Goal: Use online tool/utility: Utilize a website feature to perform a specific function

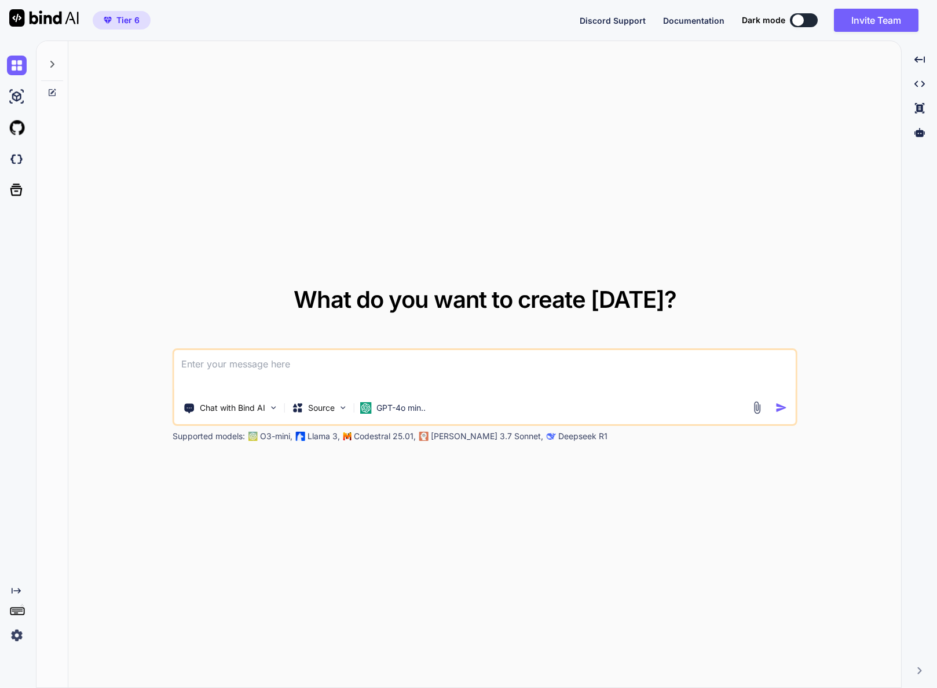
type textarea "x"
click at [22, 164] on img at bounding box center [17, 159] width 20 height 20
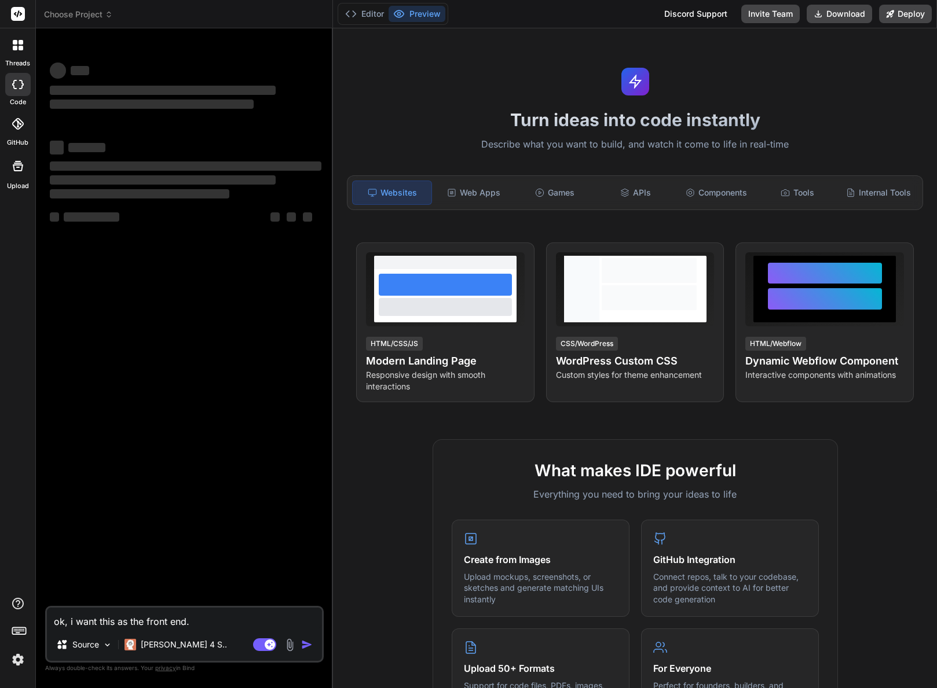
click at [87, 19] on span "Choose Project" at bounding box center [78, 15] width 69 height 12
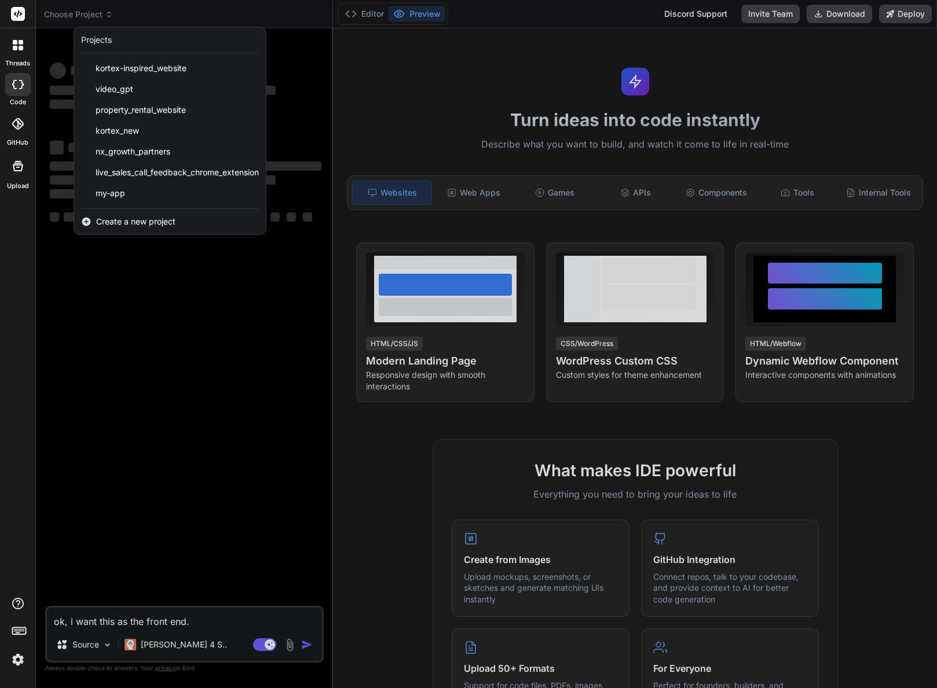
click at [104, 14] on div at bounding box center [468, 344] width 937 height 688
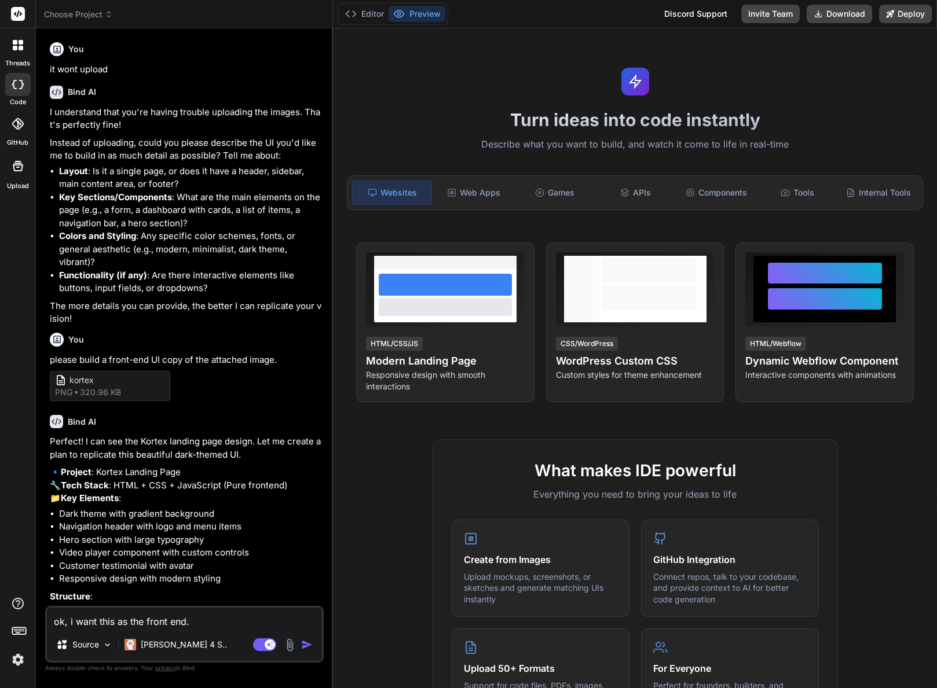
click at [102, 14] on span "Choose Project" at bounding box center [78, 15] width 69 height 12
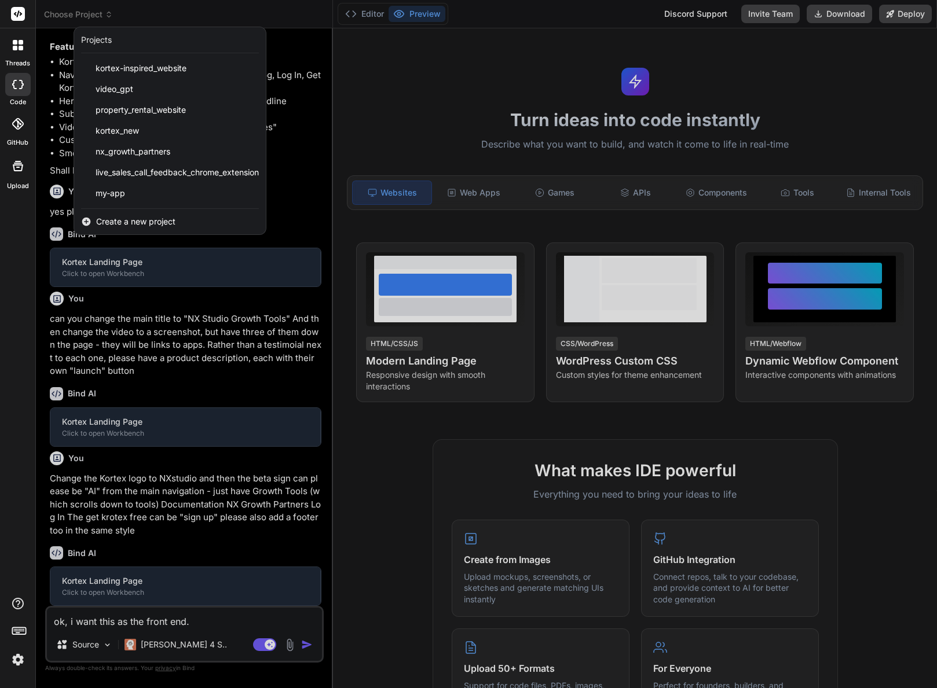
scroll to position [661, 0]
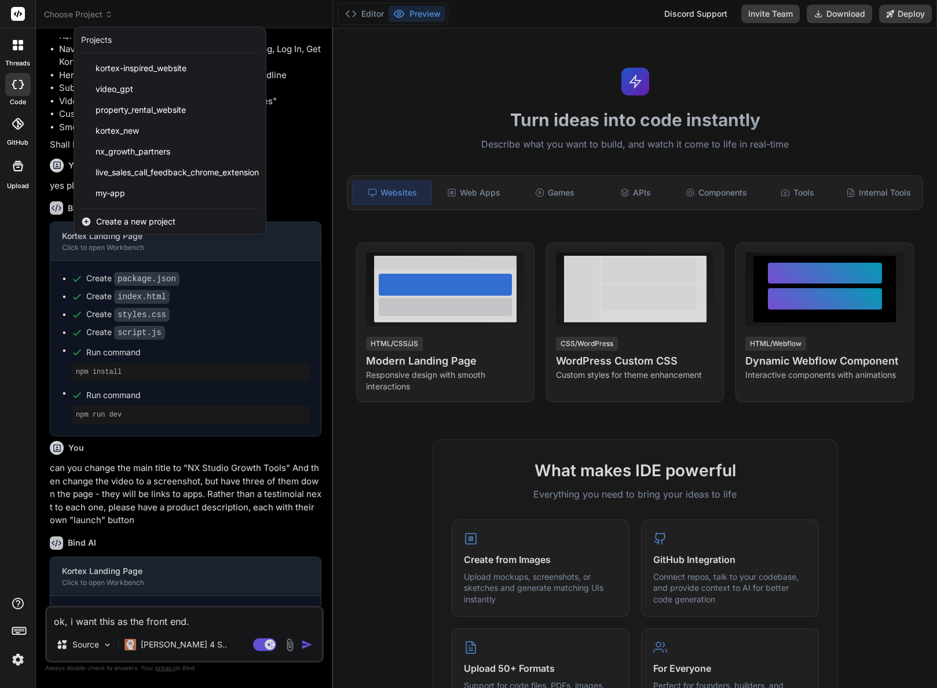
click at [102, 14] on div at bounding box center [468, 344] width 937 height 688
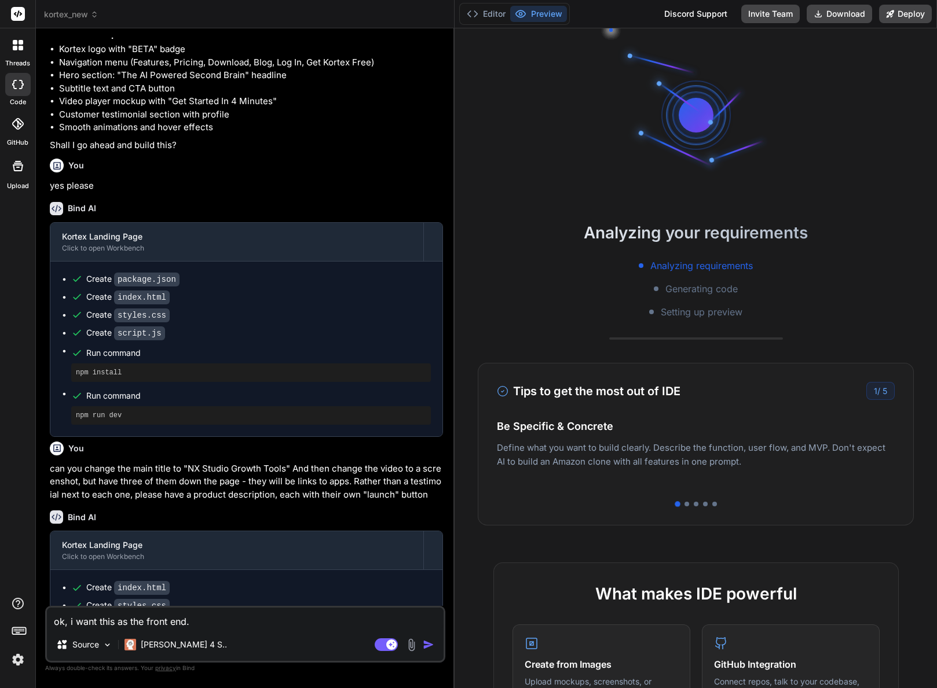
scroll to position [557, 0]
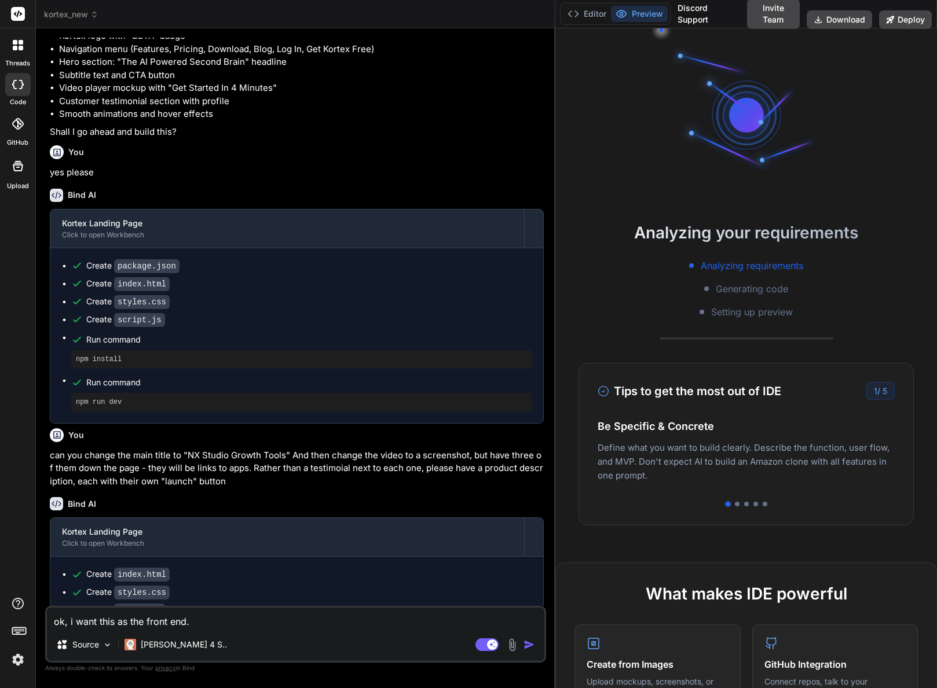
drag, startPoint x: 332, startPoint y: 85, endPoint x: 540, endPoint y: 105, distance: 209.4
click at [540, 105] on div "Bind AI Web Search Created with Pixso. Code Generator You it wont upload Bind A…" at bounding box center [295, 358] width 519 height 660
click at [579, 9] on button "Editor" at bounding box center [587, 14] width 48 height 16
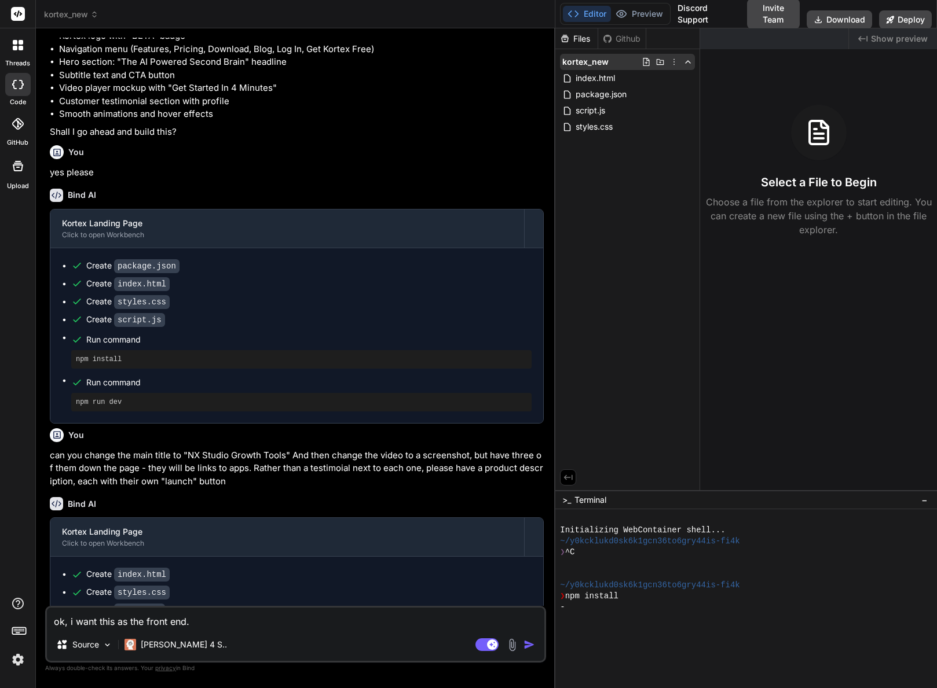
click at [674, 63] on icon at bounding box center [673, 61] width 9 height 9
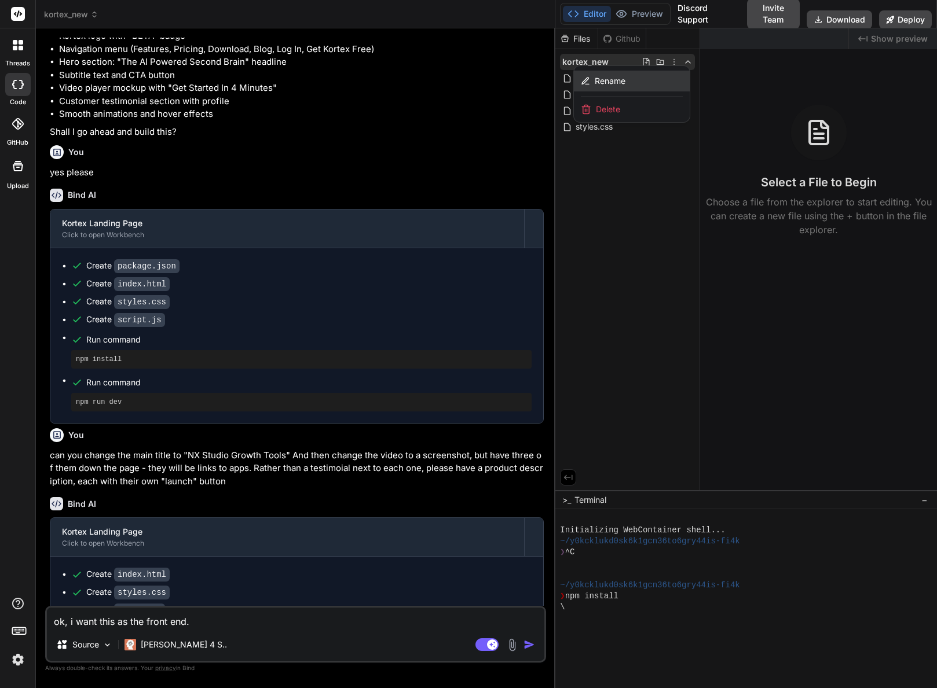
click at [638, 78] on div "Rename" at bounding box center [632, 81] width 116 height 21
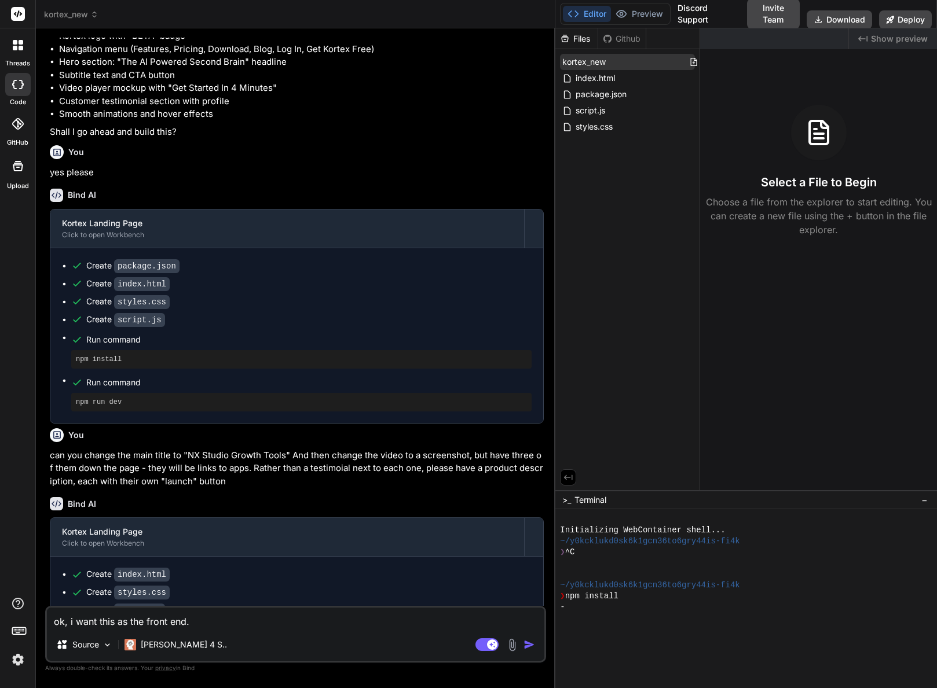
click at [717, 63] on icon at bounding box center [721, 61] width 9 height 9
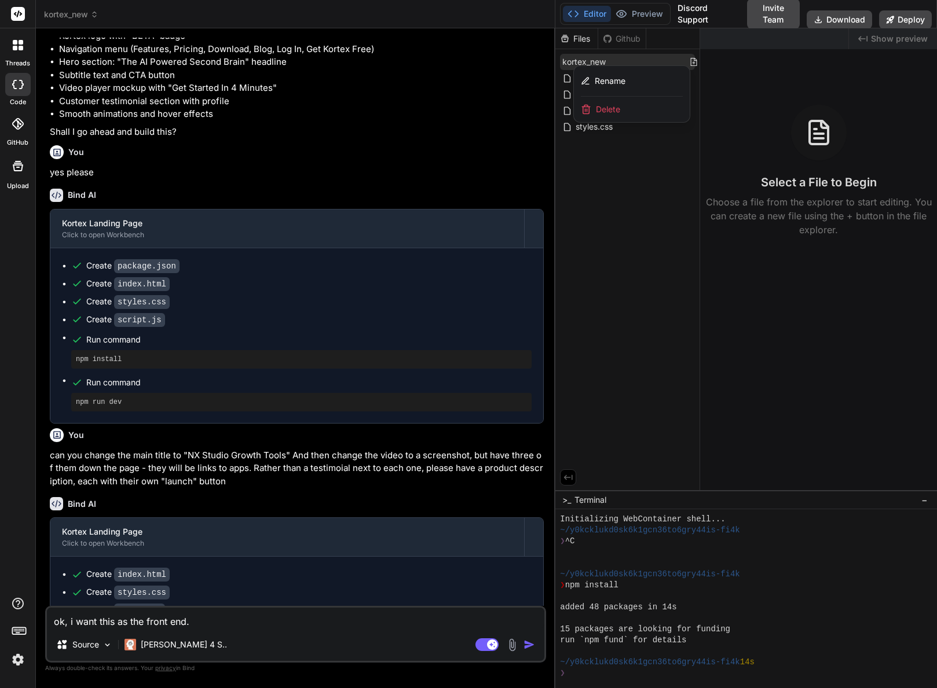
click at [662, 161] on div at bounding box center [745, 358] width 381 height 660
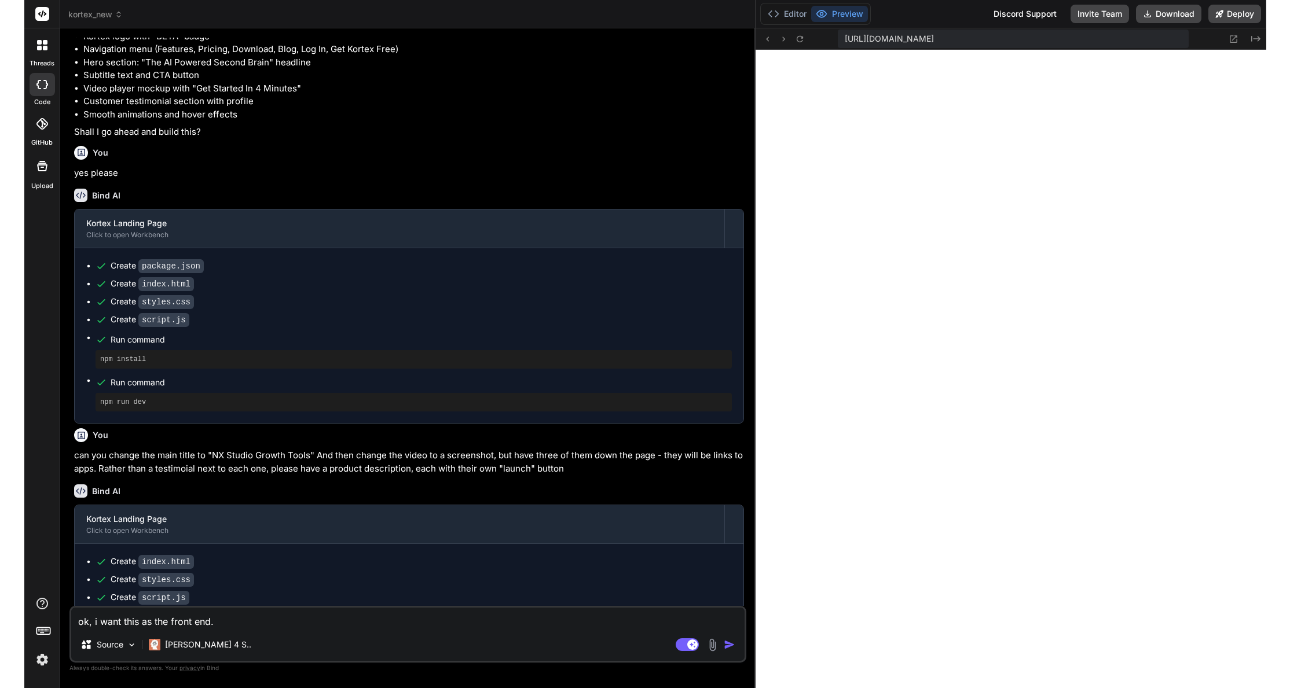
scroll to position [352, 0]
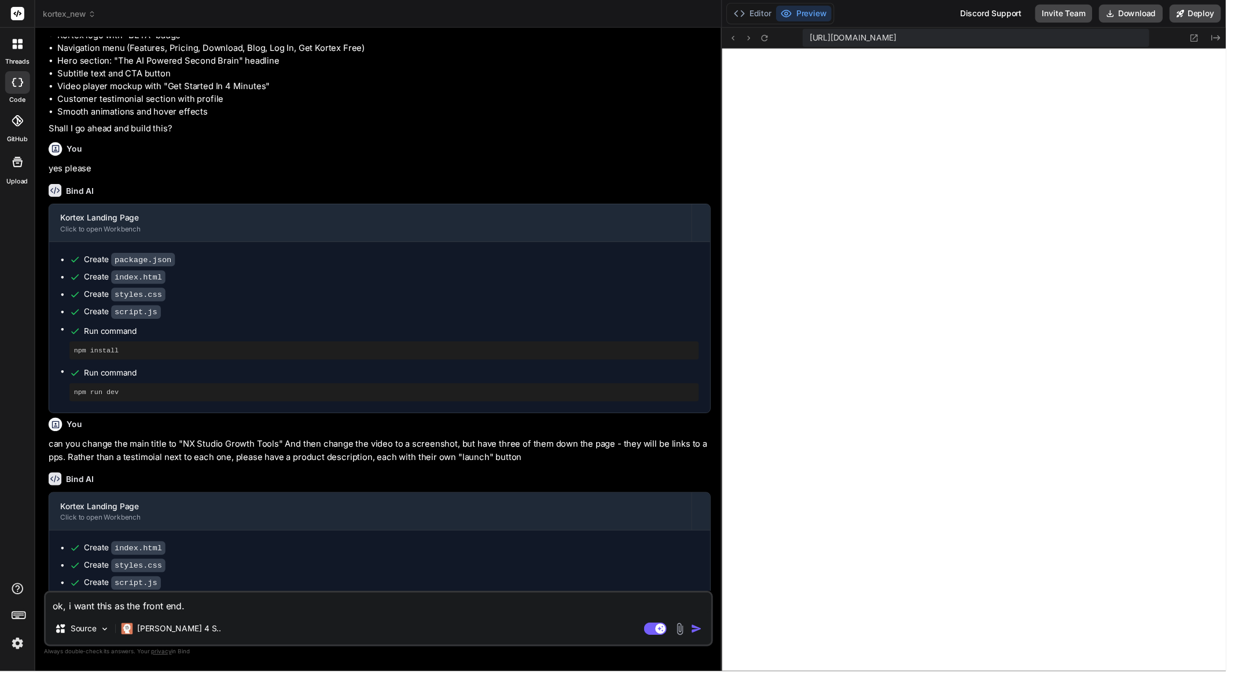
type textarea "x"
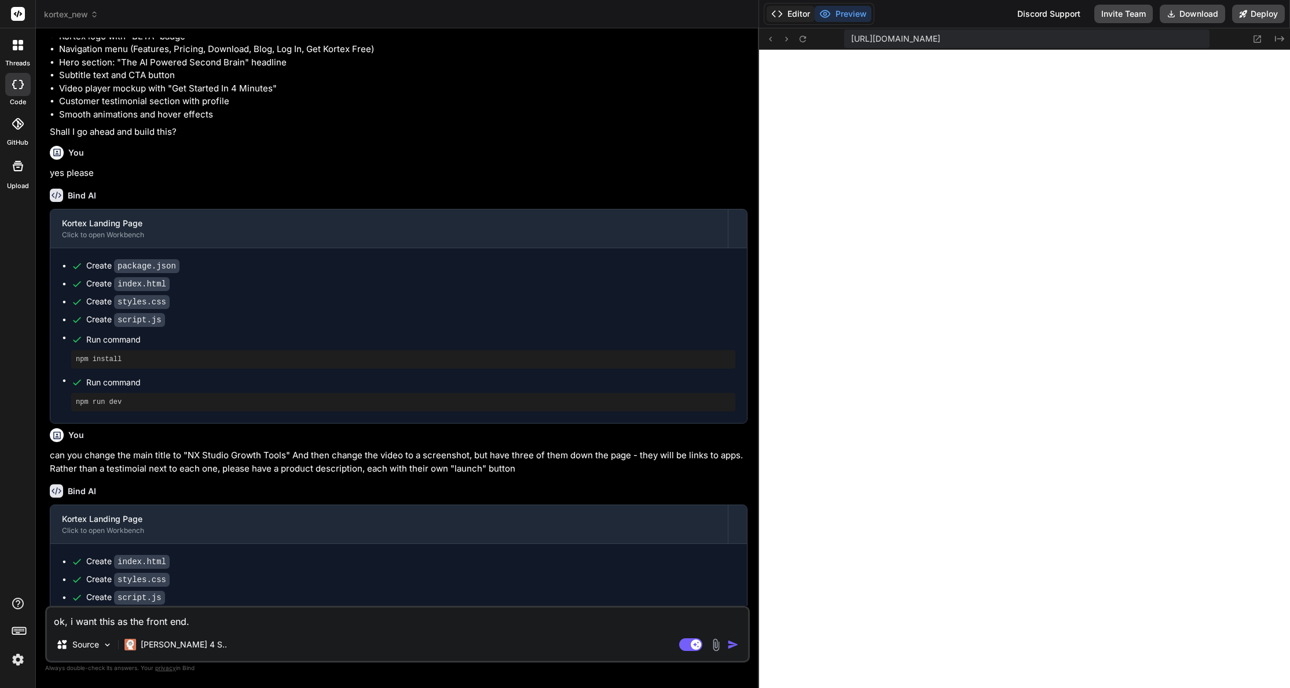
click at [792, 15] on button "Editor" at bounding box center [790, 14] width 48 height 16
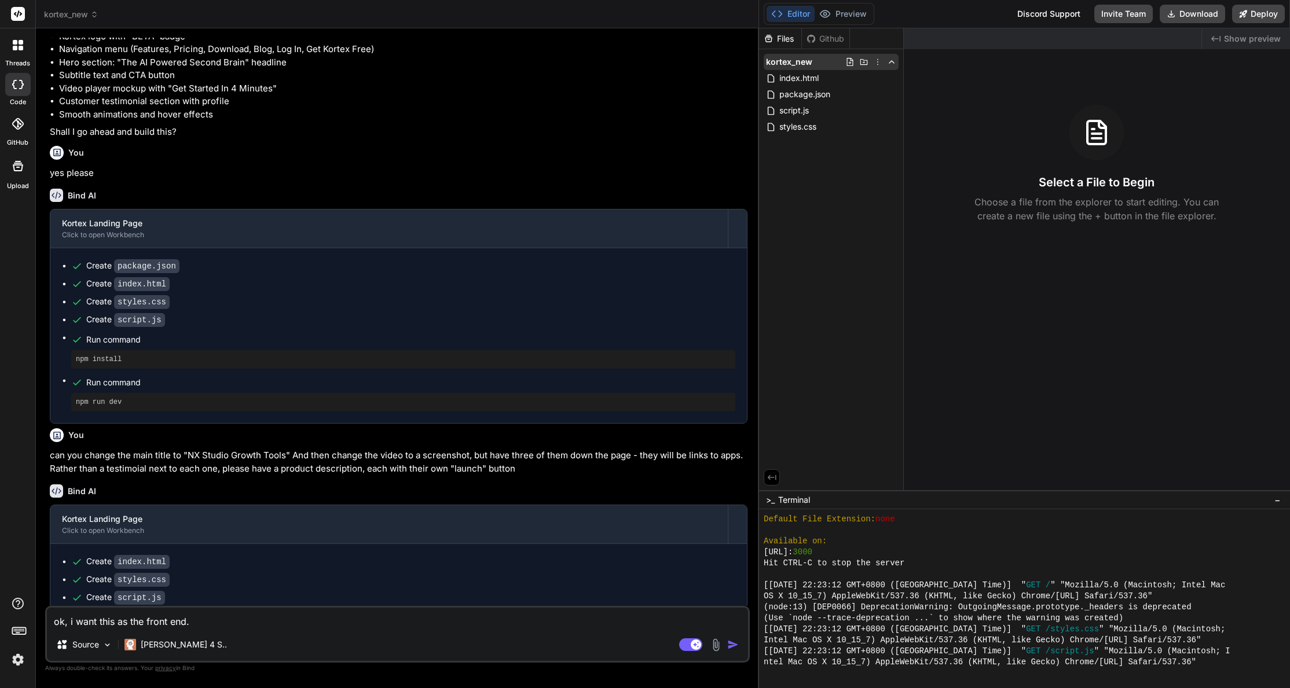
click at [876, 61] on icon at bounding box center [877, 61] width 9 height 9
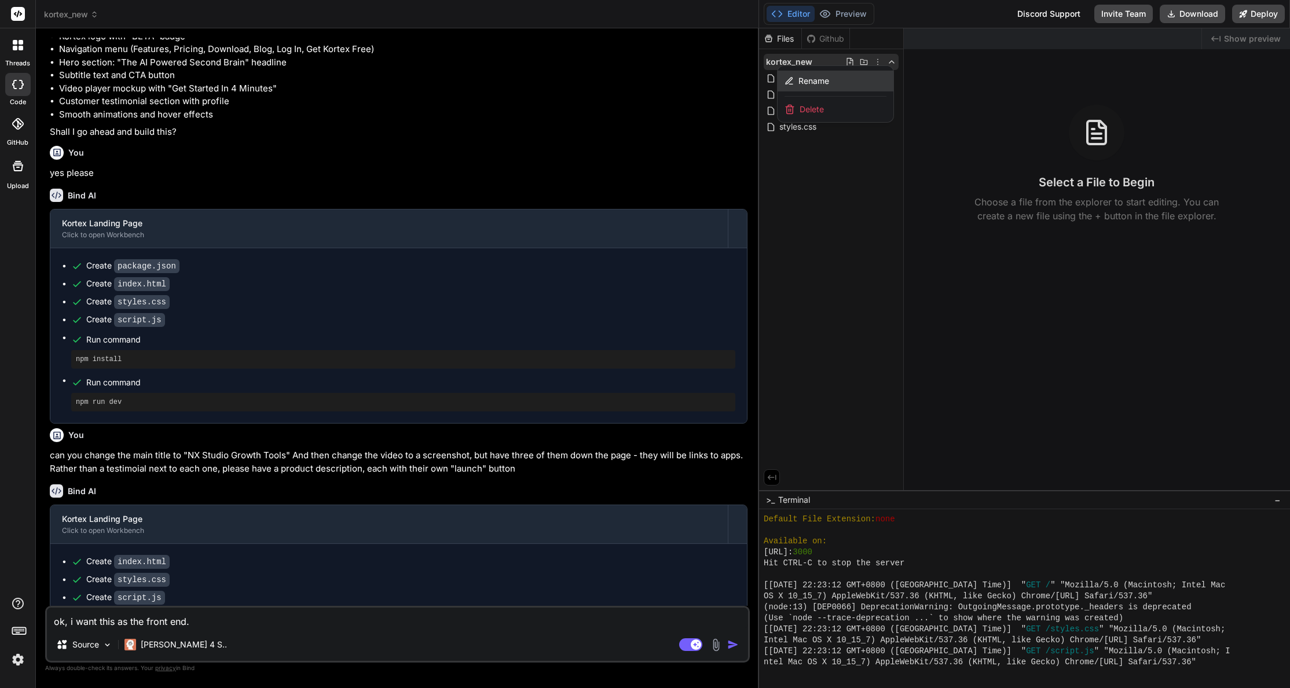
click at [858, 87] on div "Rename" at bounding box center [835, 81] width 116 height 21
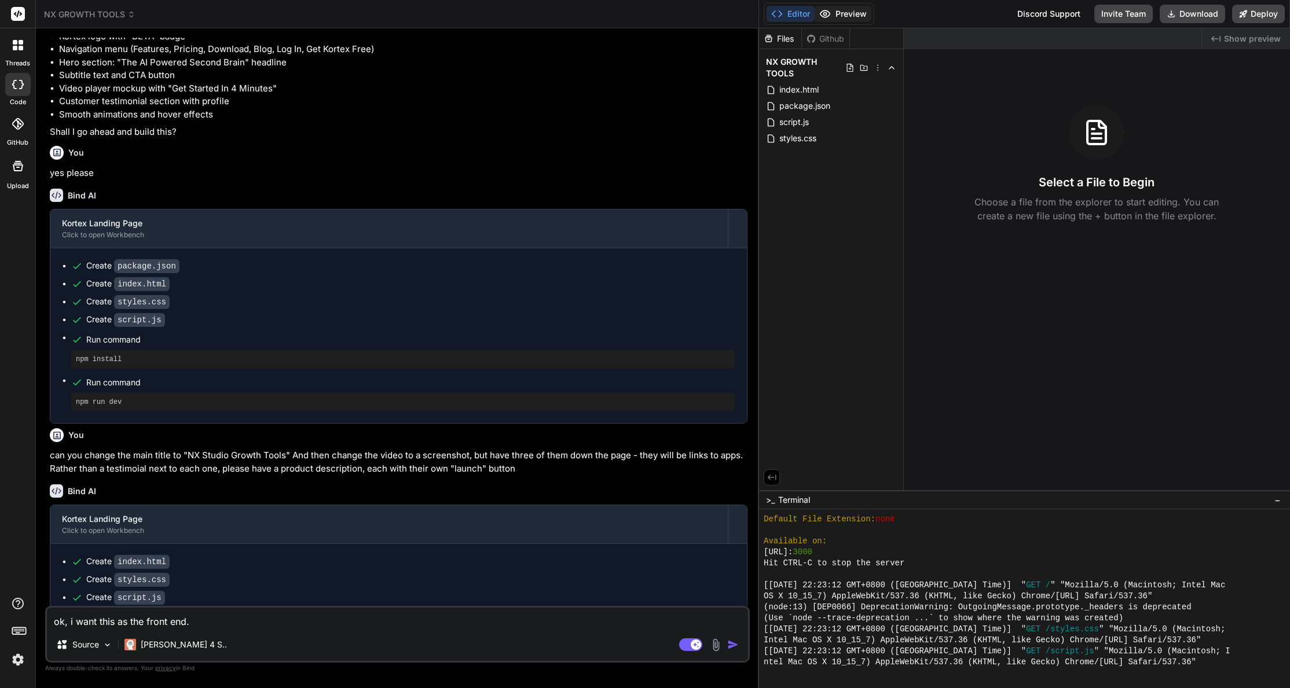
click at [843, 9] on button "Preview" at bounding box center [842, 14] width 57 height 16
